Goal: Navigation & Orientation: Find specific page/section

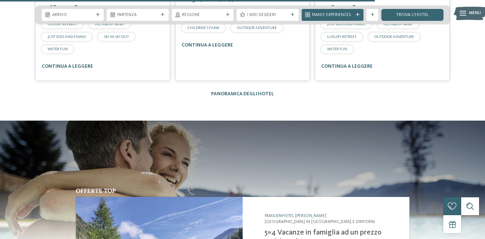
scroll to position [1378, 0]
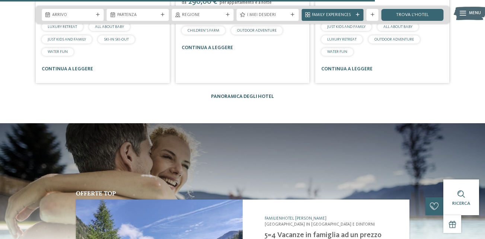
click at [252, 94] on link "Panoramica degli hotel" at bounding box center [242, 96] width 63 height 5
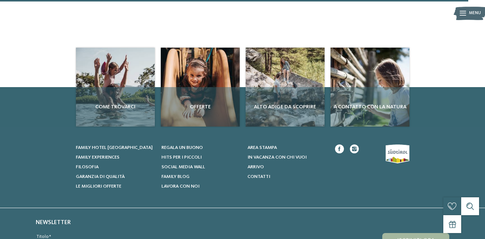
scroll to position [2011, 0]
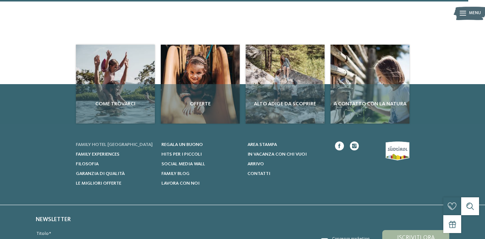
click at [126, 142] on span "Family hotel [GEOGRAPHIC_DATA]" at bounding box center [114, 144] width 77 height 5
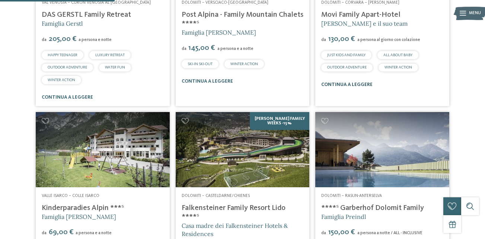
scroll to position [521, 0]
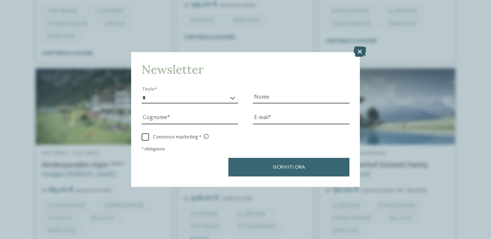
click at [360, 48] on icon at bounding box center [359, 52] width 13 height 10
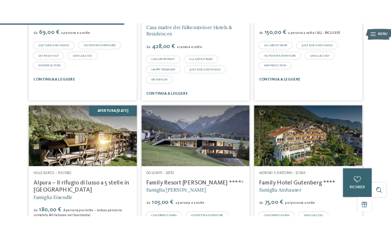
scroll to position [707, 0]
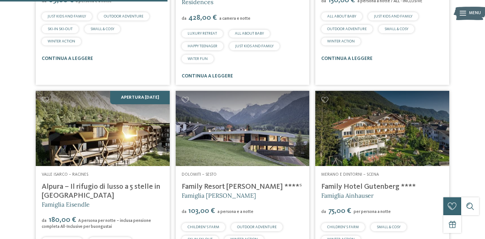
click at [79, 121] on img at bounding box center [103, 128] width 134 height 75
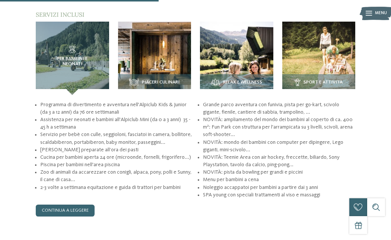
scroll to position [770, 0]
